Goal: Find specific page/section: Find specific page/section

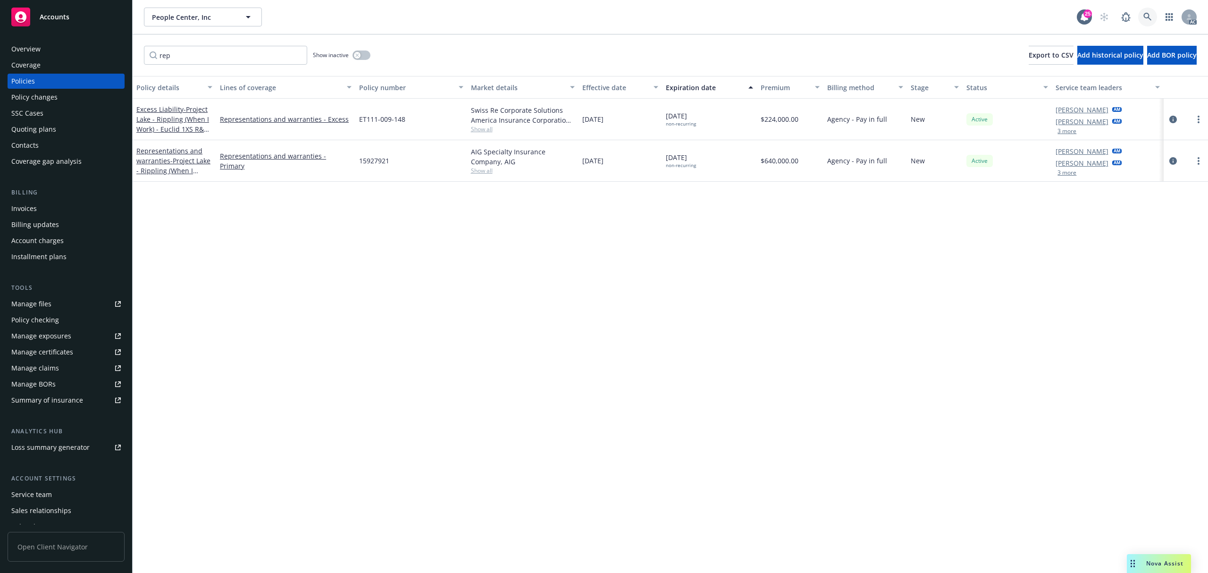
click at [1150, 21] on icon at bounding box center [1148, 17] width 8 height 8
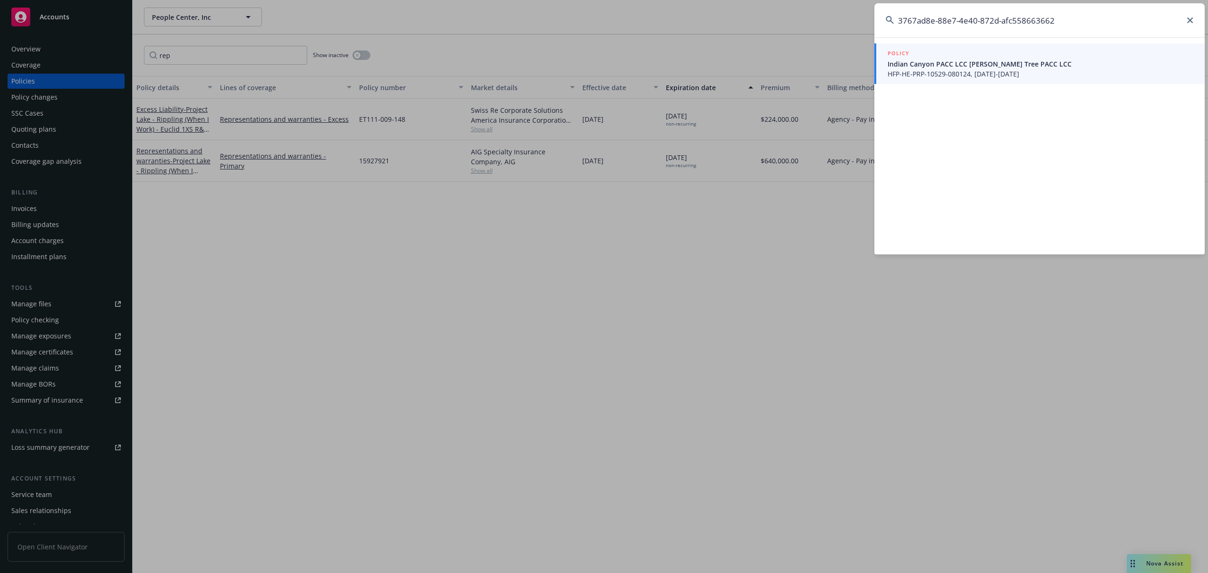
type input "3767ad8e-88e7-4e40-872d-afc558663662"
click at [1043, 61] on span "Indian Canyon PACC LCC [PERSON_NAME] Tree PACC LCC" at bounding box center [1041, 64] width 306 height 10
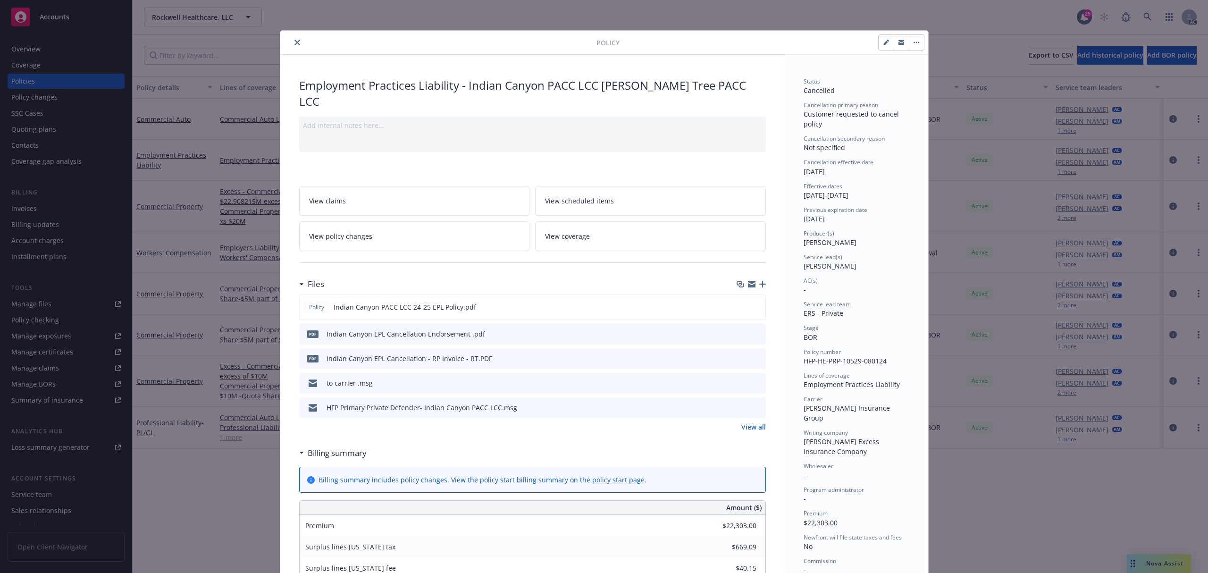
click at [295, 40] on icon "close" at bounding box center [298, 43] width 6 height 6
